Goal: Task Accomplishment & Management: Manage account settings

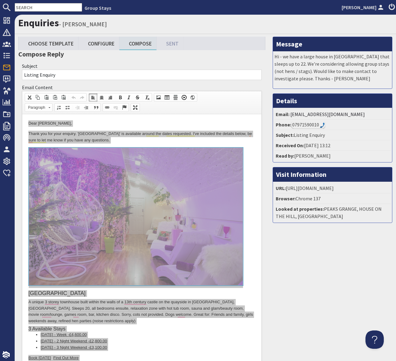
click at [36, 7] on input "text" at bounding box center [49, 7] width 68 height 9
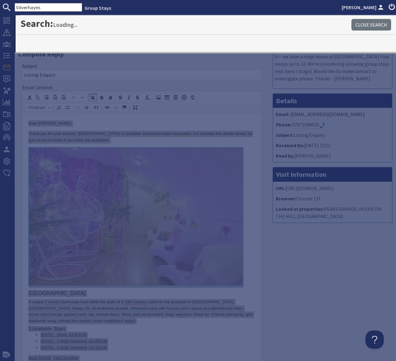
type input "Silverhayes"
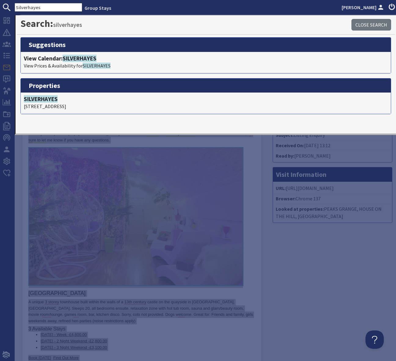
click at [326, 301] on div "Message Hi - we have a large house in [GEOGRAPHIC_DATA] that sleeps up to 22. W…" at bounding box center [332, 234] width 127 height 394
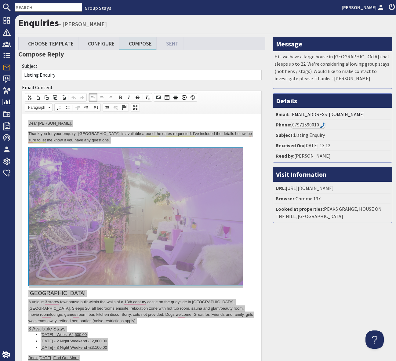
click at [29, 6] on input "text" at bounding box center [49, 7] width 68 height 9
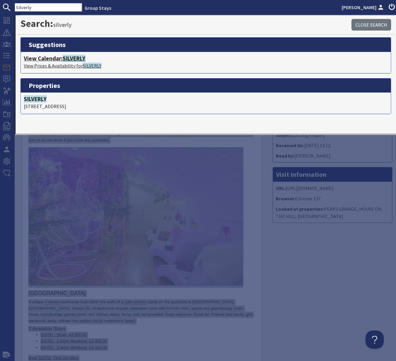
type input "Silverly"
click at [75, 58] on span "SILVERLY" at bounding box center [74, 58] width 23 height 7
type textarea "<p>Dear [PERSON_NAME],</p> <p>Thank you for your enquiry. &#39;[GEOGRAPHIC_DATA…"
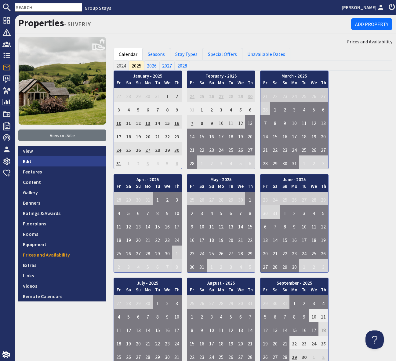
click at [33, 161] on link "Edit" at bounding box center [62, 161] width 88 height 10
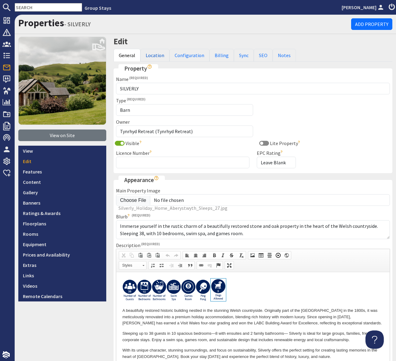
drag, startPoint x: 149, startPoint y: 56, endPoint x: 188, endPoint y: 94, distance: 54.7
click at [149, 56] on link "Location" at bounding box center [155, 55] width 29 height 13
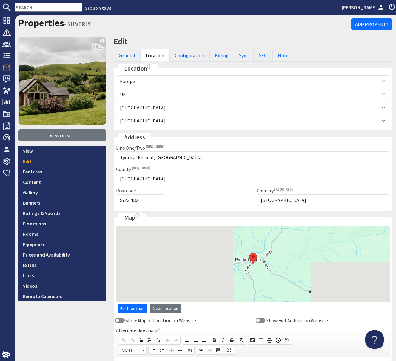
scroll to position [0, 0]
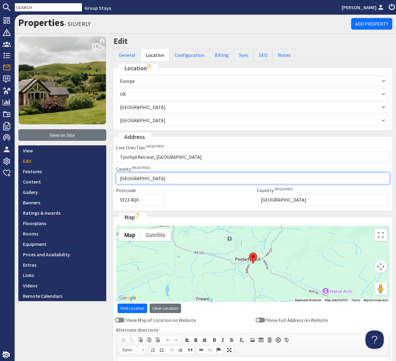
drag, startPoint x: 160, startPoint y: 180, endPoint x: 115, endPoint y: 181, distance: 44.9
click at [115, 181] on div "County [GEOGRAPHIC_DATA]" at bounding box center [252, 174] width 281 height 19
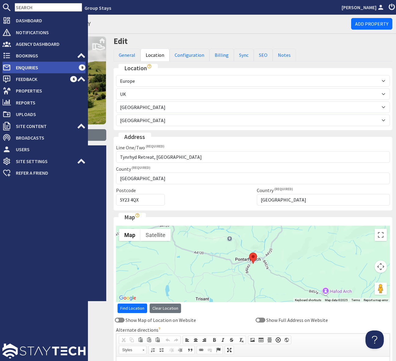
click at [55, 67] on span "Enquiries" at bounding box center [45, 68] width 68 height 10
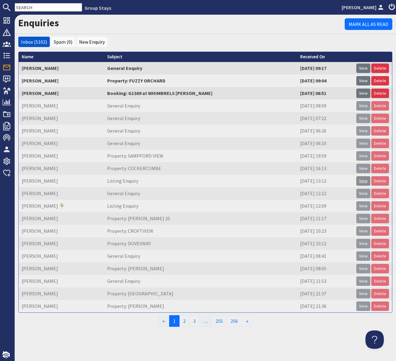
click at [364, 180] on link "View" at bounding box center [364, 180] width 14 height 9
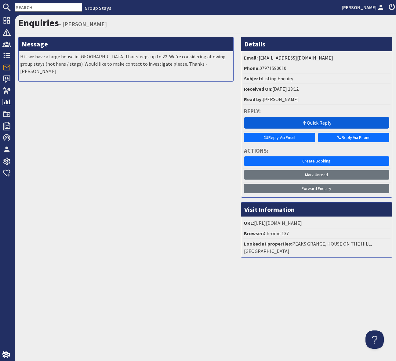
click at [313, 122] on link "Quick Reply" at bounding box center [316, 123] width 145 height 12
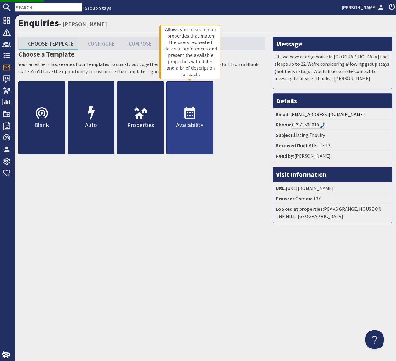
click at [190, 109] on use at bounding box center [190, 113] width 11 height 12
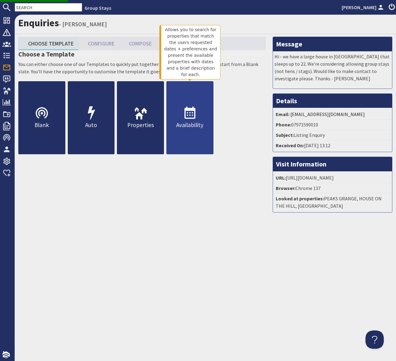
click at [190, 118] on use at bounding box center [190, 113] width 11 height 12
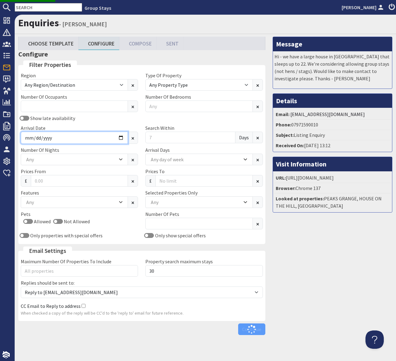
click at [124, 135] on input "Arrival Date" at bounding box center [74, 138] width 107 height 12
click at [121, 136] on input "Arrival Date" at bounding box center [74, 138] width 107 height 12
type input "[DATE]"
click at [120, 136] on input "Arrival Date" at bounding box center [74, 138] width 107 height 12
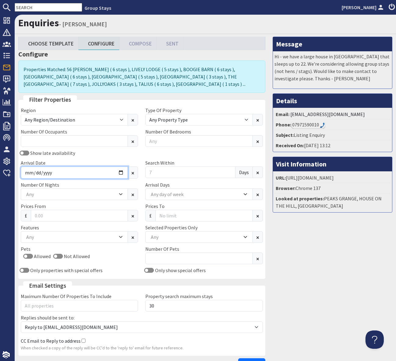
click at [121, 171] on input "[DATE]" at bounding box center [74, 173] width 107 height 12
click at [121, 173] on input "[DATE]" at bounding box center [74, 173] width 107 height 12
type input "[DATE]"
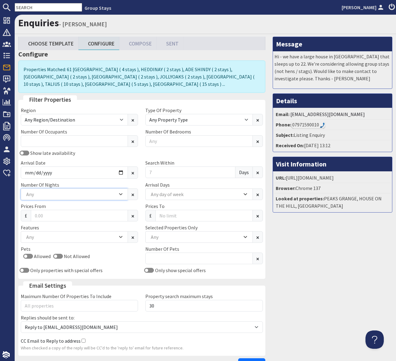
click at [121, 193] on icon "Combobox" at bounding box center [120, 194] width 3 height 4
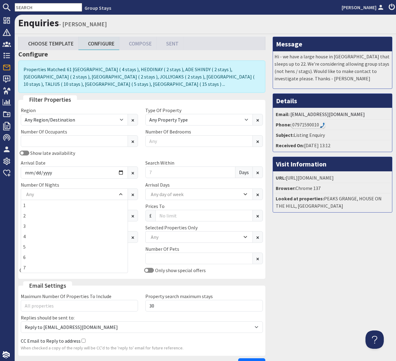
click at [94, 183] on div "Number Of Nights 1 2 3 4 5 6 7 Any" at bounding box center [79, 190] width 125 height 19
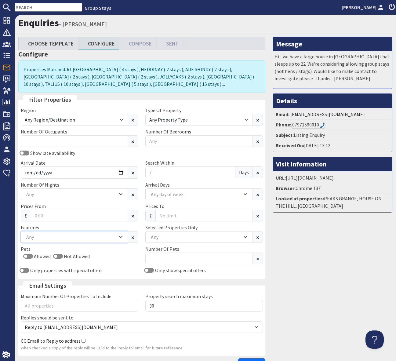
click at [79, 238] on div "Any" at bounding box center [71, 237] width 93 height 7
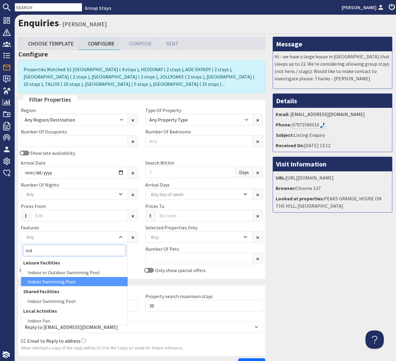
type input "ind"
click at [62, 281] on div "Indoor Swimming Pool" at bounding box center [74, 281] width 107 height 9
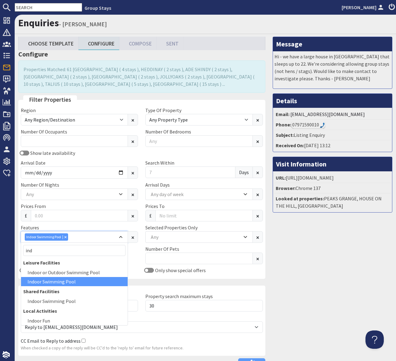
click at [85, 239] on div "Indoor Swimming Pool" at bounding box center [71, 236] width 93 height 7
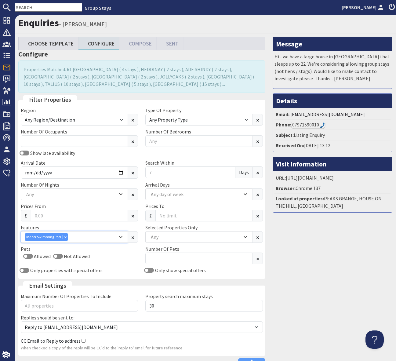
click at [85, 239] on div "Indoor Swimming Pool" at bounding box center [71, 236] width 93 height 7
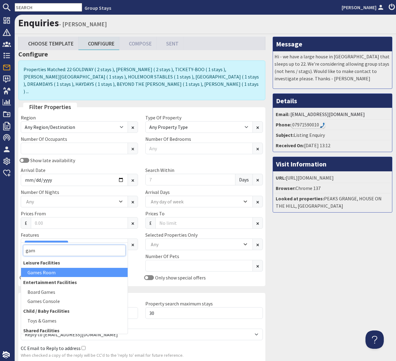
type input "gam"
click at [63, 272] on div "Games Room" at bounding box center [74, 272] width 107 height 9
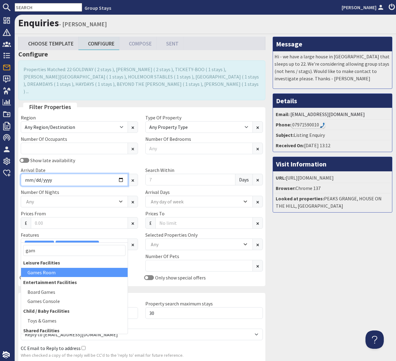
click at [122, 174] on input "[DATE]" at bounding box center [74, 180] width 107 height 12
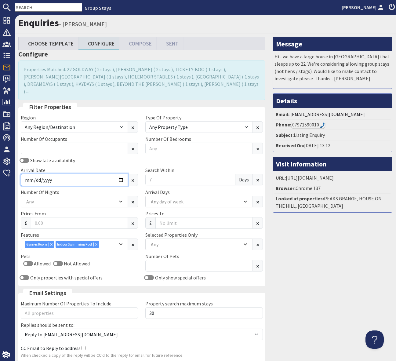
scroll to position [3, 0]
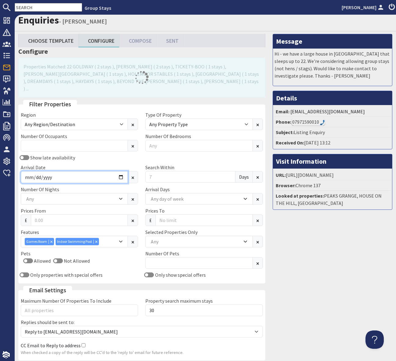
click at [123, 171] on input "[DATE]" at bounding box center [74, 177] width 107 height 12
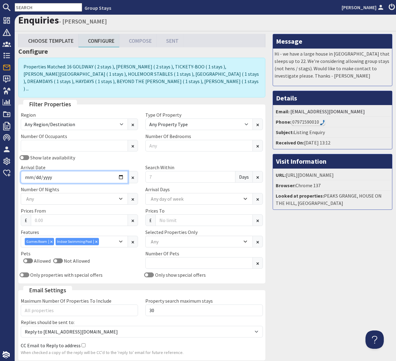
type input "[DATE]"
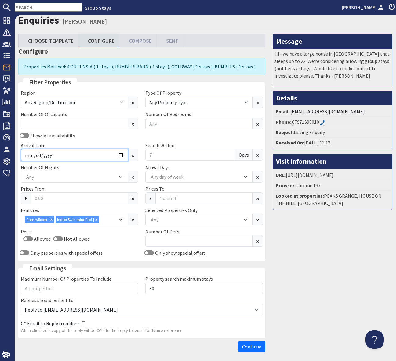
scroll to position [1, 0]
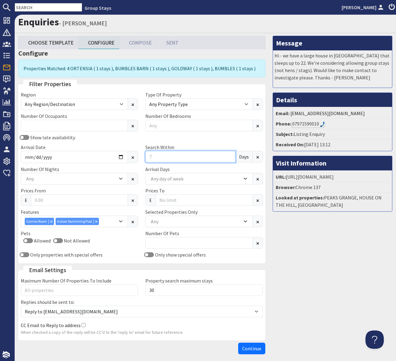
click at [162, 158] on input "Search Within" at bounding box center [190, 157] width 90 height 12
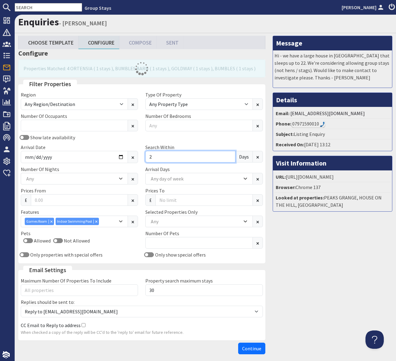
type input "2"
click at [121, 178] on icon "Combobox" at bounding box center [120, 179] width 3 height 4
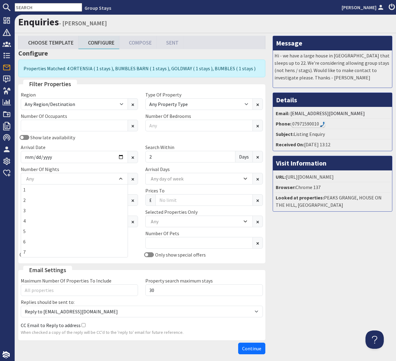
click at [108, 140] on div "Show late availability" at bounding box center [79, 137] width 125 height 7
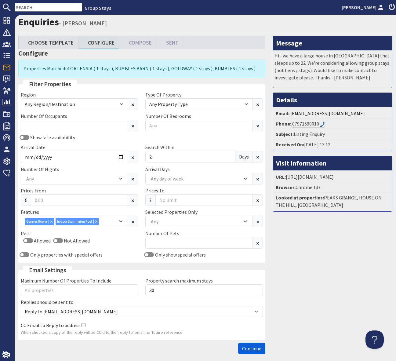
click at [251, 348] on span "Continue" at bounding box center [251, 349] width 19 height 6
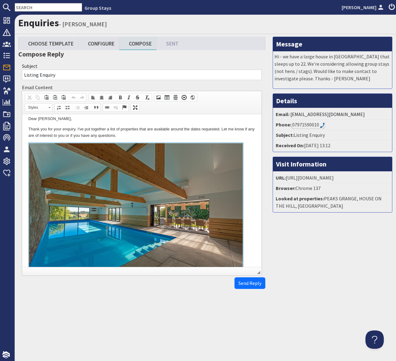
scroll to position [4, 0]
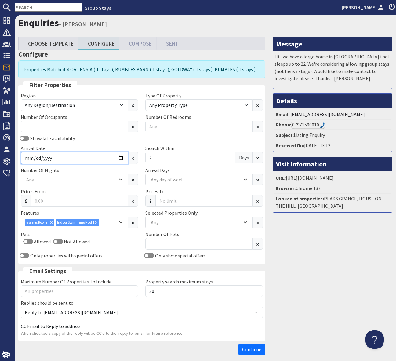
click at [122, 157] on input "[DATE]" at bounding box center [74, 158] width 107 height 12
type input "[DATE]"
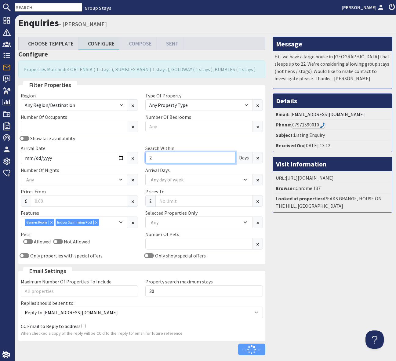
click at [155, 155] on input "2" at bounding box center [190, 158] width 90 height 12
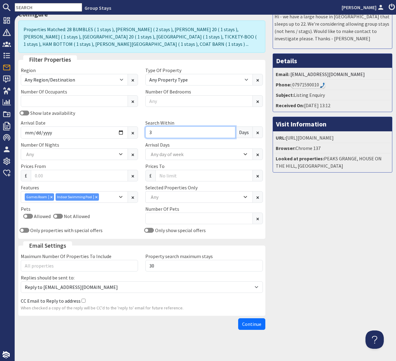
scroll to position [42, 0]
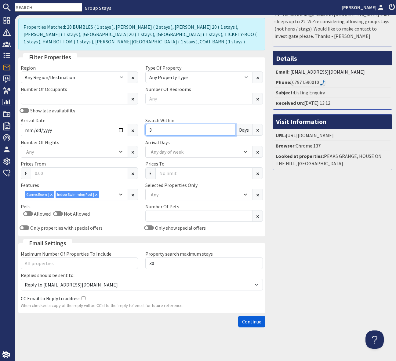
type input "3"
click at [255, 324] on span "Continue" at bounding box center [251, 322] width 19 height 6
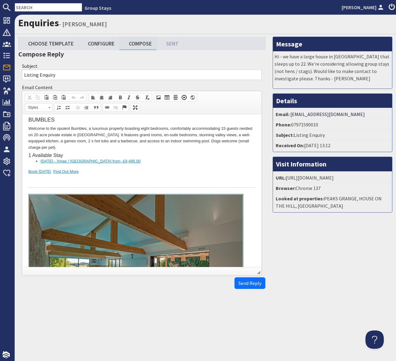
scroll to position [165, 0]
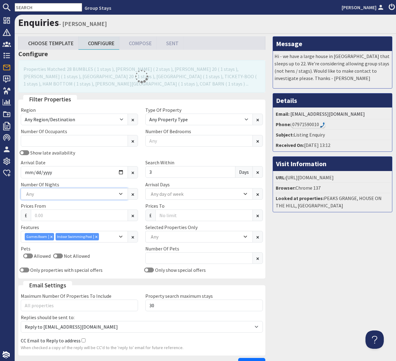
click at [121, 193] on icon "Combobox" at bounding box center [120, 194] width 3 height 4
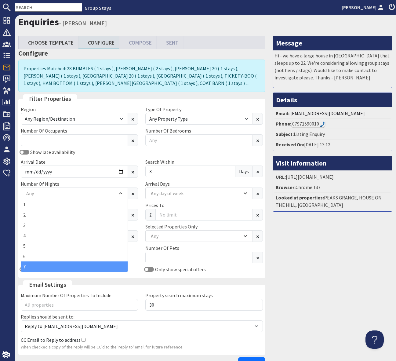
click at [76, 269] on div "7" at bounding box center [74, 267] width 107 height 10
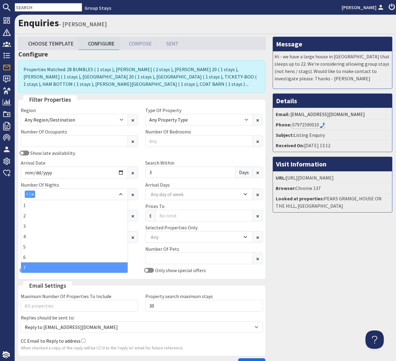
scroll to position [0, 2]
click at [123, 152] on div "Show late availability" at bounding box center [79, 152] width 125 height 7
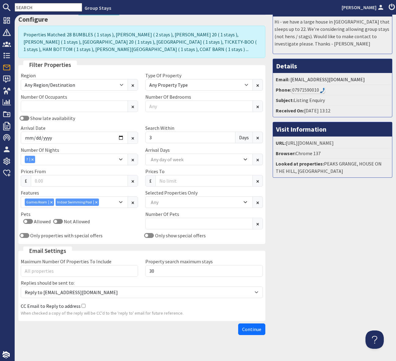
scroll to position [42, 2]
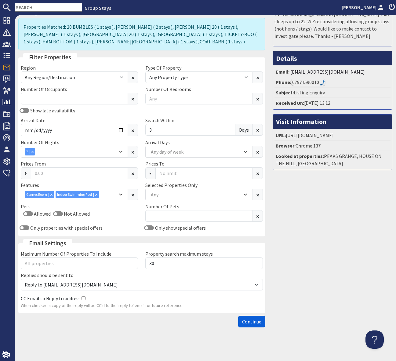
click at [245, 322] on span "Continue" at bounding box center [251, 322] width 19 height 6
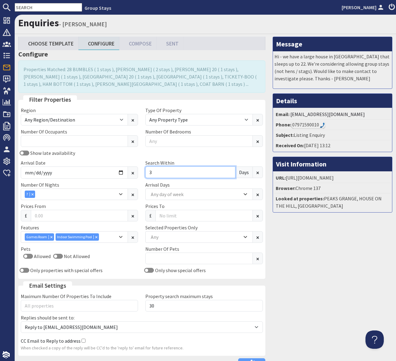
click at [169, 173] on input "3" at bounding box center [190, 173] width 90 height 12
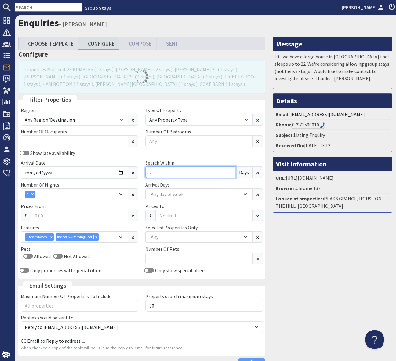
type input "2"
click at [125, 155] on div "Show late availability" at bounding box center [79, 152] width 125 height 7
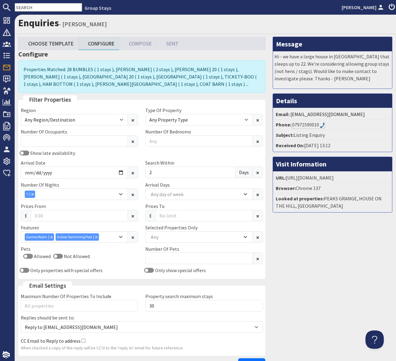
scroll to position [42, 0]
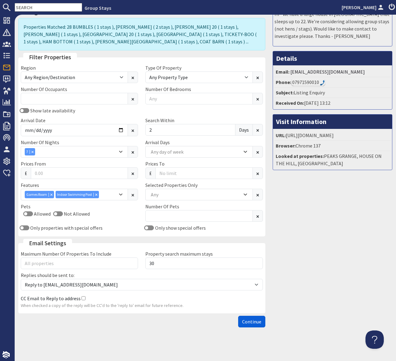
click at [249, 322] on span "Continue" at bounding box center [251, 322] width 19 height 6
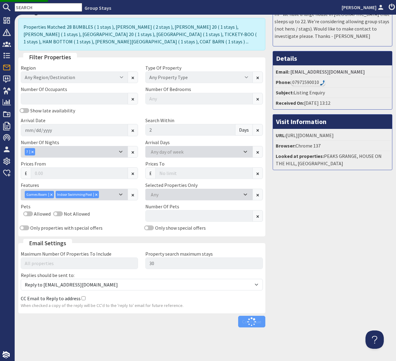
scroll to position [41, 0]
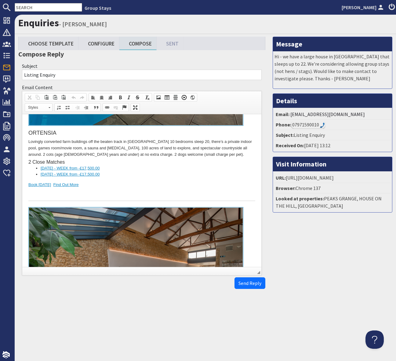
scroll to position [380, 0]
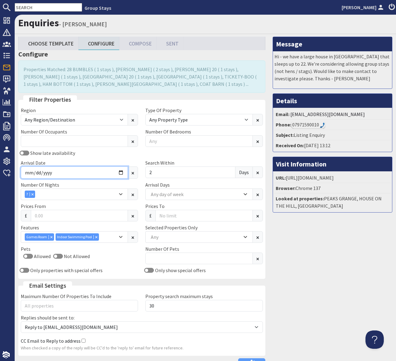
click at [123, 172] on input "[DATE]" at bounding box center [74, 173] width 107 height 12
type input "[DATE]"
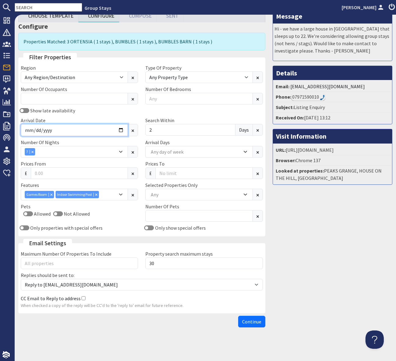
scroll to position [27, 0]
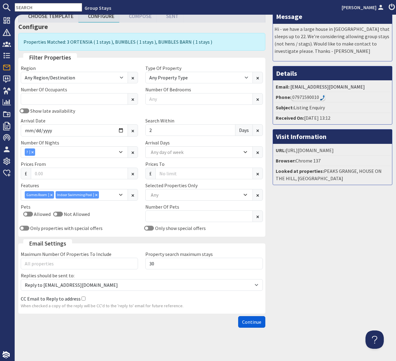
click at [256, 324] on span "Continue" at bounding box center [251, 322] width 19 height 6
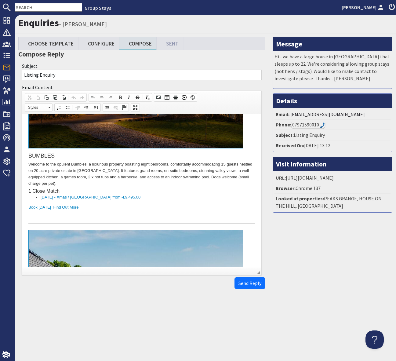
scroll to position [353, 0]
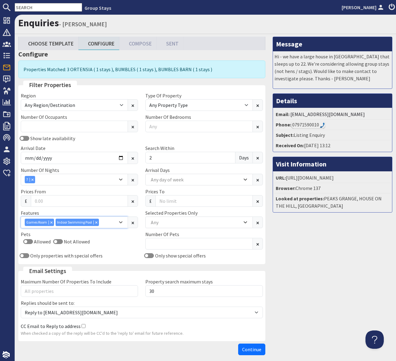
click at [51, 222] on icon "Combobox" at bounding box center [52, 223] width 2 height 2
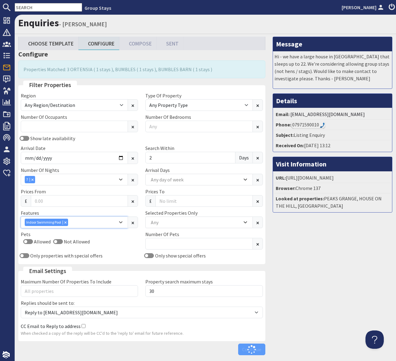
click at [65, 222] on icon "Combobox" at bounding box center [65, 222] width 2 height 2
click at [32, 178] on div "Combobox" at bounding box center [32, 180] width 5 height 4
click at [119, 157] on input "[DATE]" at bounding box center [74, 158] width 107 height 12
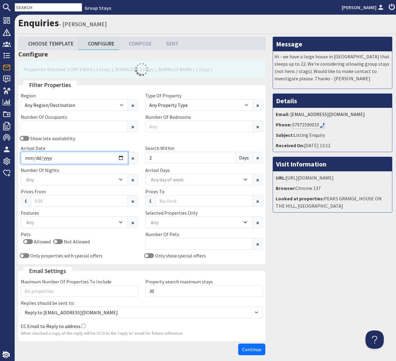
type input "[DATE]"
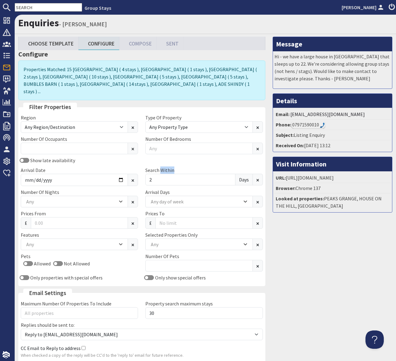
click at [159, 169] on div "Search [DATE]" at bounding box center [204, 177] width 125 height 20
click at [159, 174] on input "2" at bounding box center [190, 180] width 90 height 12
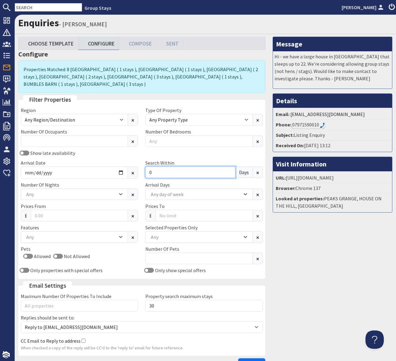
scroll to position [35, 0]
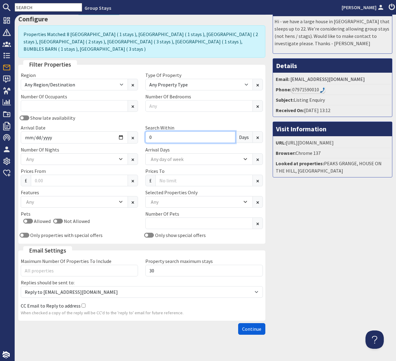
type input "0"
click at [253, 326] on span "Continue" at bounding box center [251, 329] width 19 height 6
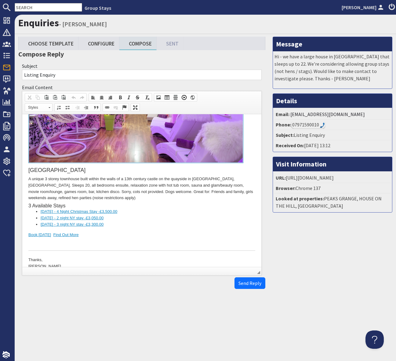
scroll to position [1436, 0]
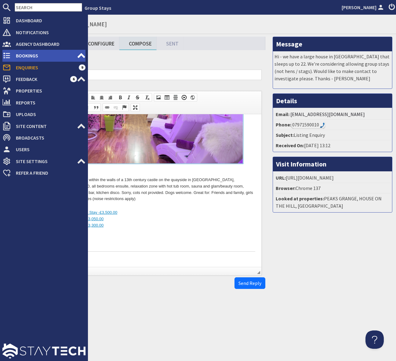
click at [33, 53] on span "Bookings" at bounding box center [44, 56] width 66 height 10
type textarea "<p>Dear [PERSON_NAME],</p> <p>Thank you for your enquiry. I&#39;ve put together…"
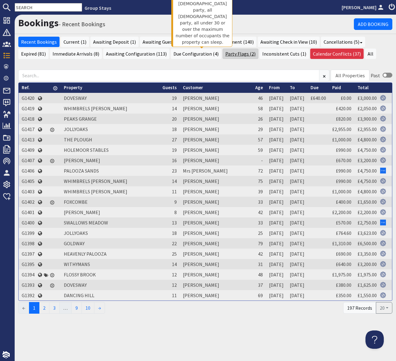
click at [223, 52] on link "Party Flags (2)" at bounding box center [241, 54] width 36 height 10
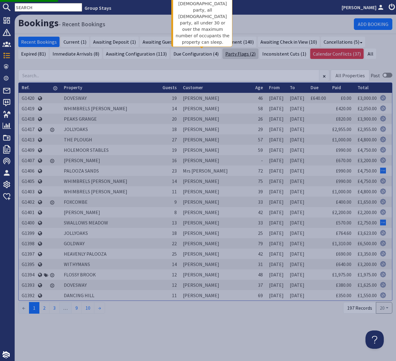
click at [223, 55] on link "Party Flags (2)" at bounding box center [241, 54] width 36 height 10
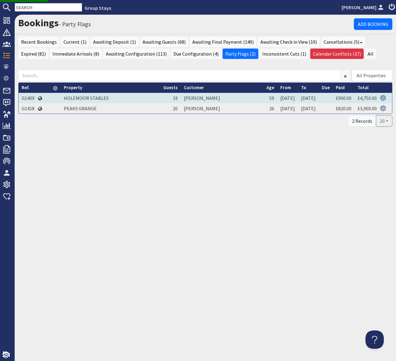
click at [30, 97] on td "G1409" at bounding box center [28, 98] width 19 height 10
click at [24, 97] on td "G1409" at bounding box center [28, 98] width 19 height 10
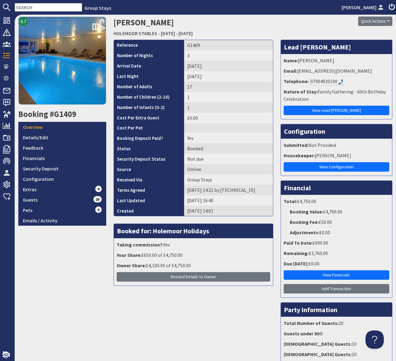
scroll to position [18, 0]
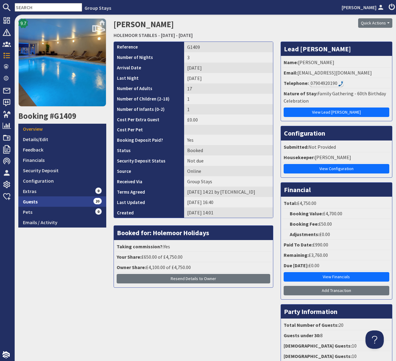
click at [85, 200] on link "Guests 20" at bounding box center [62, 201] width 88 height 10
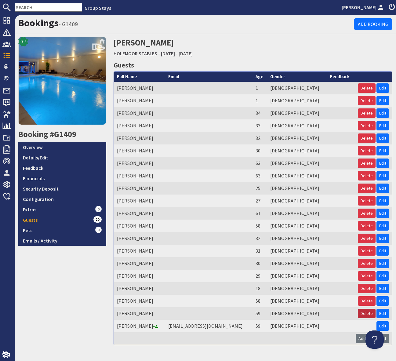
click at [367, 312] on button "Delete" at bounding box center [367, 313] width 18 height 9
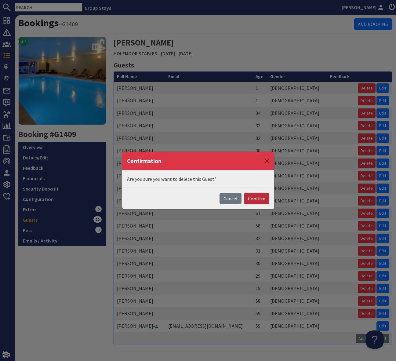
click at [257, 197] on button "Confirm" at bounding box center [256, 199] width 25 height 12
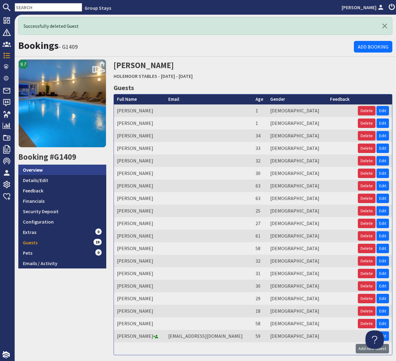
click at [51, 170] on link "Overview" at bounding box center [62, 170] width 88 height 10
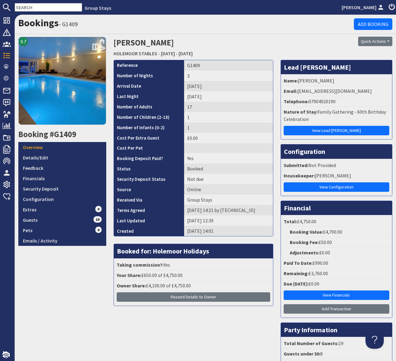
scroll to position [73, 0]
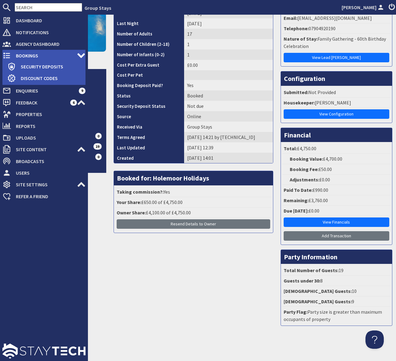
click at [48, 54] on span "Bookings" at bounding box center [44, 56] width 66 height 10
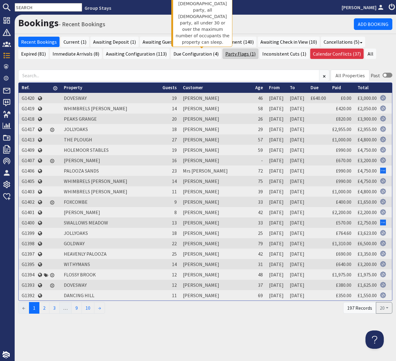
click at [223, 51] on link "Party Flags (1)" at bounding box center [241, 54] width 36 height 10
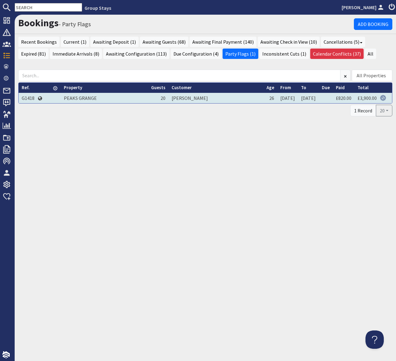
click at [28, 98] on td "G1418" at bounding box center [28, 98] width 19 height 10
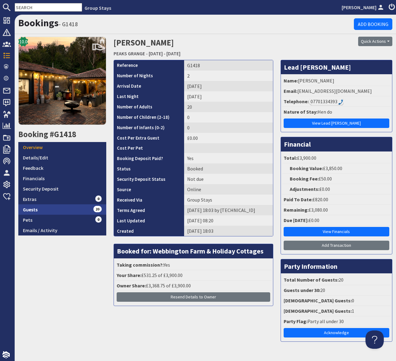
click at [88, 209] on link "Guests 20" at bounding box center [62, 209] width 88 height 10
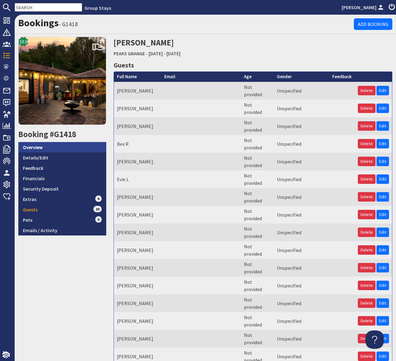
click at [35, 145] on link "Overview" at bounding box center [62, 147] width 88 height 10
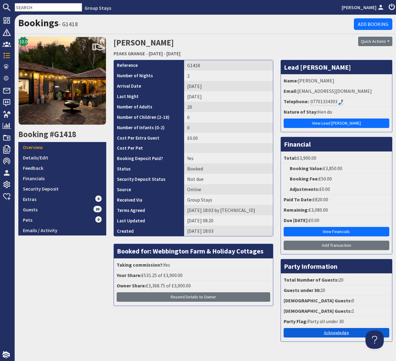
click at [330, 331] on link "Acknowledge" at bounding box center [337, 332] width 106 height 9
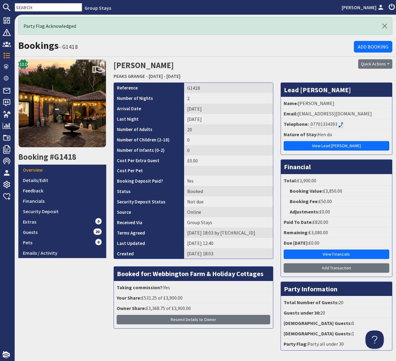
click at [41, 6] on input "text" at bounding box center [49, 7] width 68 height 9
paste input "G1351"
type input "G1351"
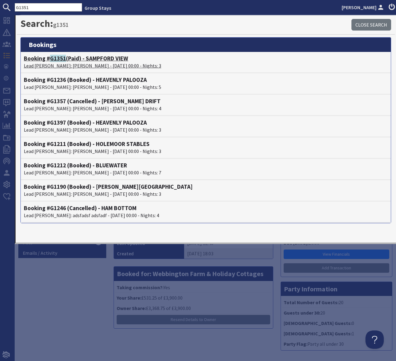
click at [105, 59] on h4 "Booking # G1351 (Paid) - SAMPFORD VIEW" at bounding box center [206, 58] width 364 height 7
